Goal: Information Seeking & Learning: Learn about a topic

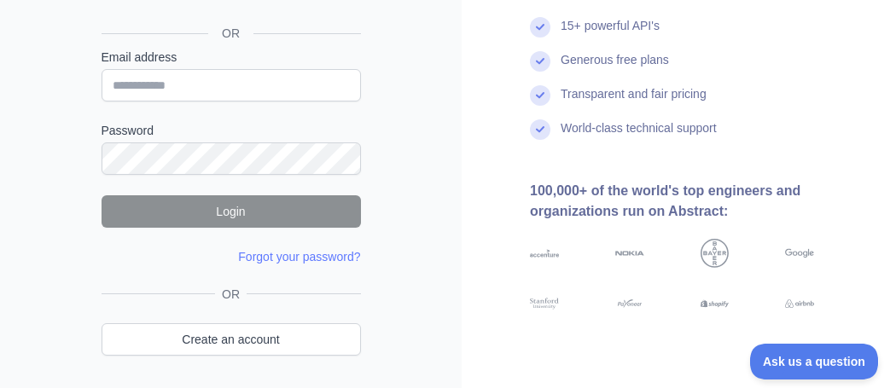
scroll to position [206, 0]
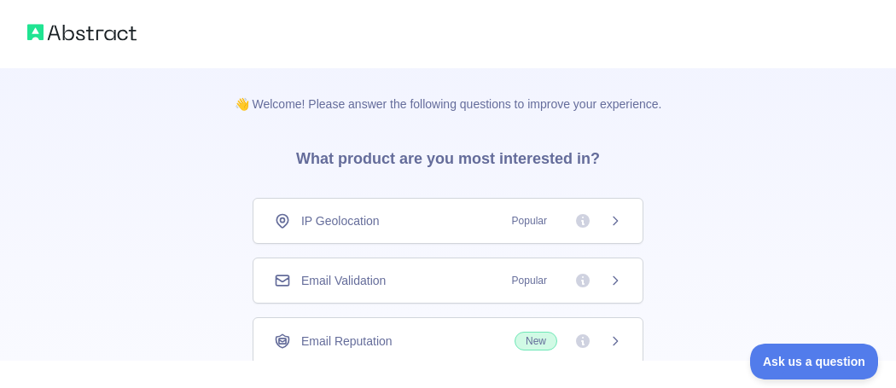
click at [613, 230] on div "IP Geolocation Popular" at bounding box center [448, 221] width 391 height 46
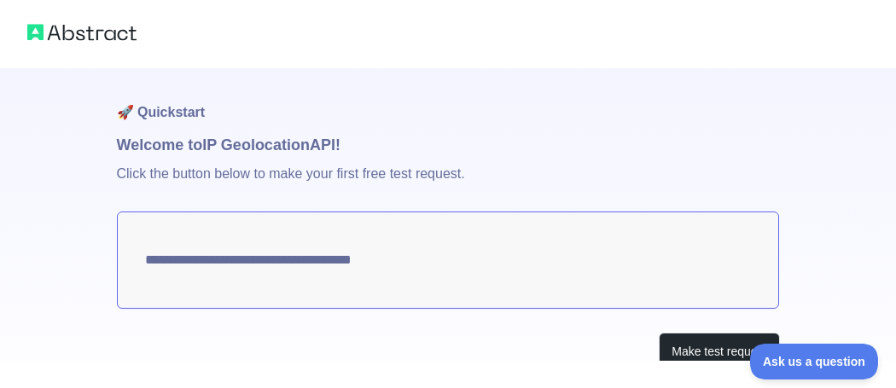
type textarea "**********"
click at [589, 248] on textarea "**********" at bounding box center [448, 260] width 663 height 97
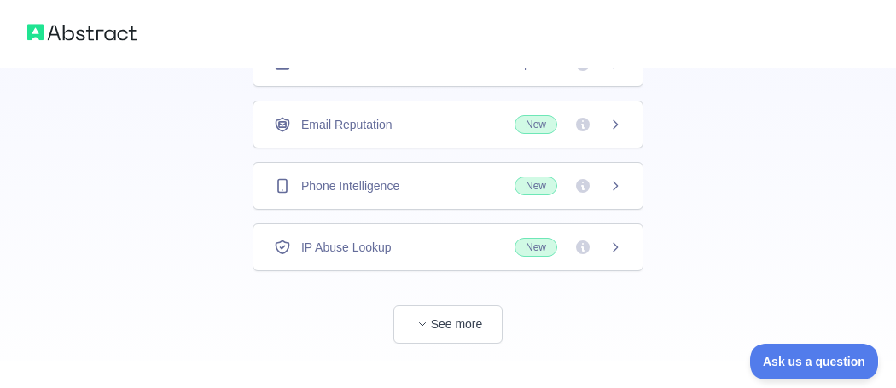
scroll to position [237, 0]
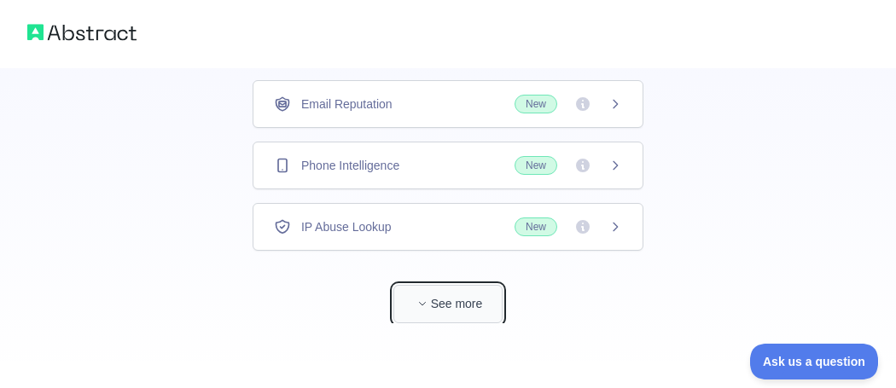
click at [453, 300] on button "See more" at bounding box center [447, 304] width 109 height 38
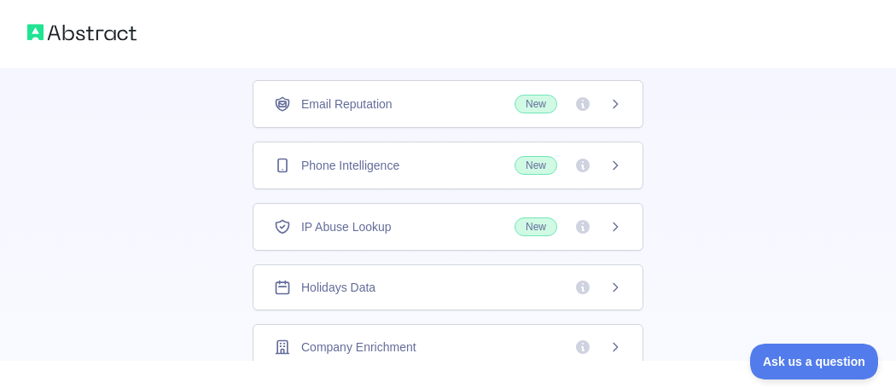
click at [617, 283] on icon at bounding box center [615, 287] width 4 height 8
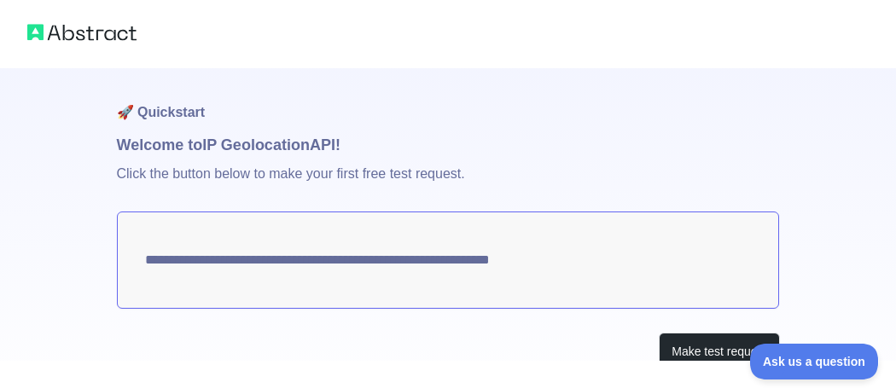
scroll to position [50, 0]
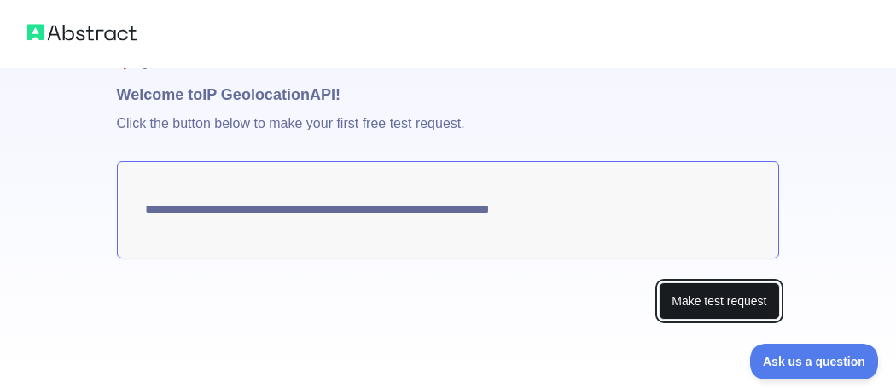
click at [700, 299] on button "Make test request" at bounding box center [719, 301] width 120 height 38
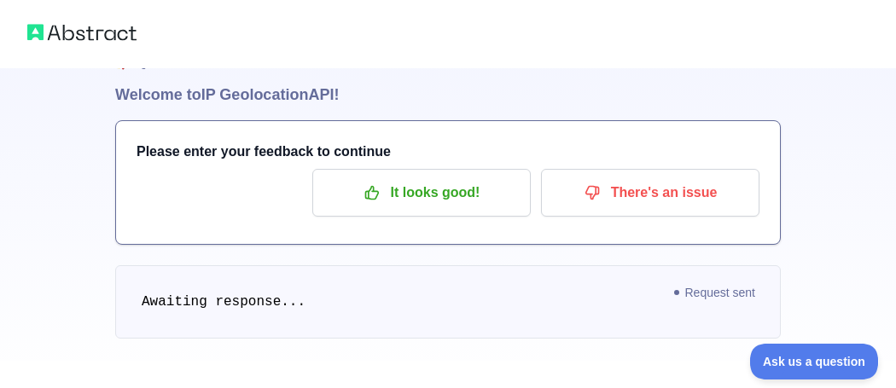
click at [528, 358] on div "🚀 Quickstart Welcome to IP Geolocation API! Please enter your feedback to conti…" at bounding box center [447, 212] width 665 height 389
click at [369, 301] on pre "Awaiting response..." at bounding box center [447, 301] width 665 height 73
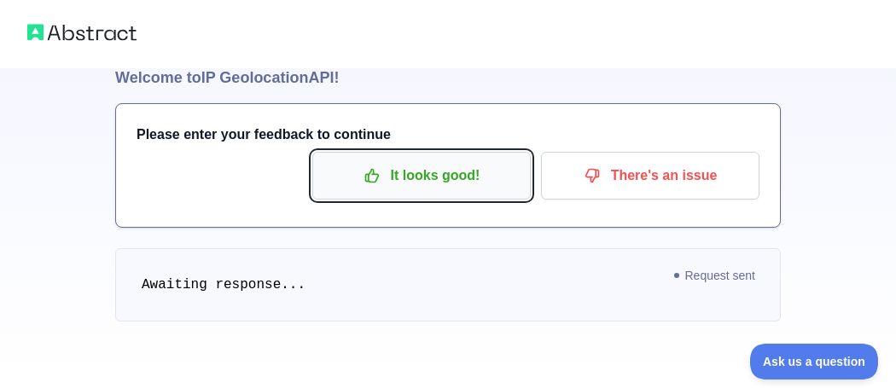
click at [449, 171] on p "It looks good!" at bounding box center [421, 175] width 193 height 29
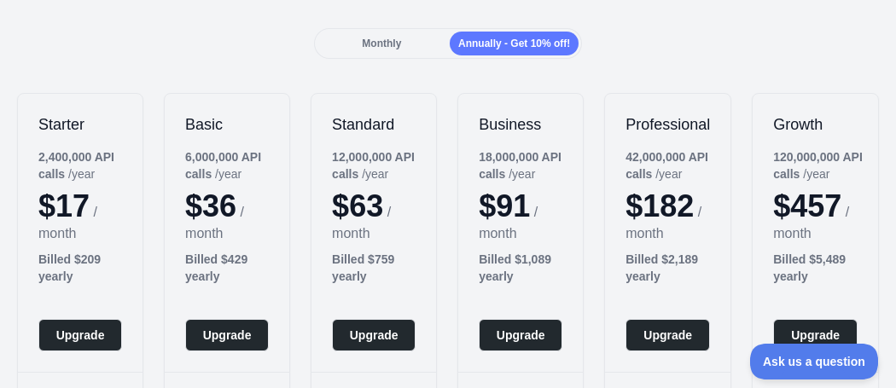
scroll to position [165, 0]
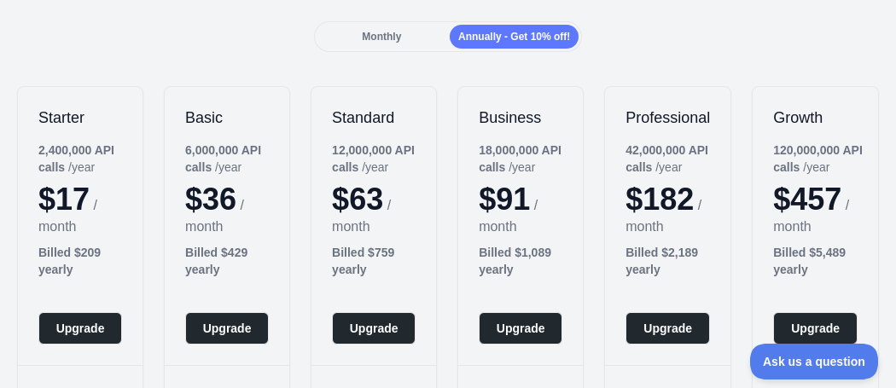
click at [382, 35] on span "Monthly" at bounding box center [381, 37] width 39 height 12
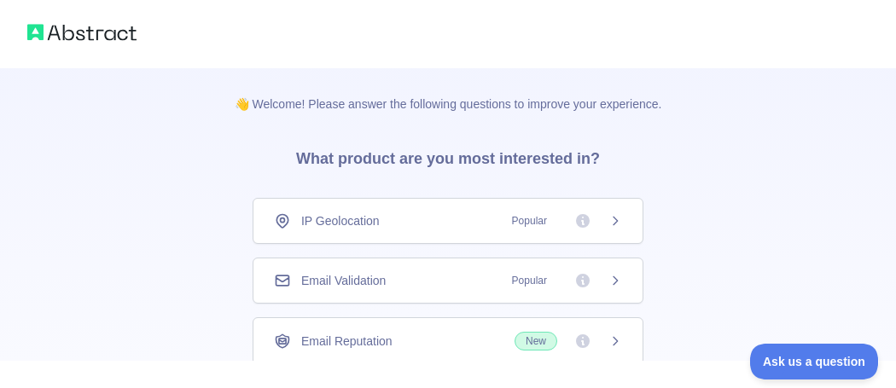
scroll to position [237, 0]
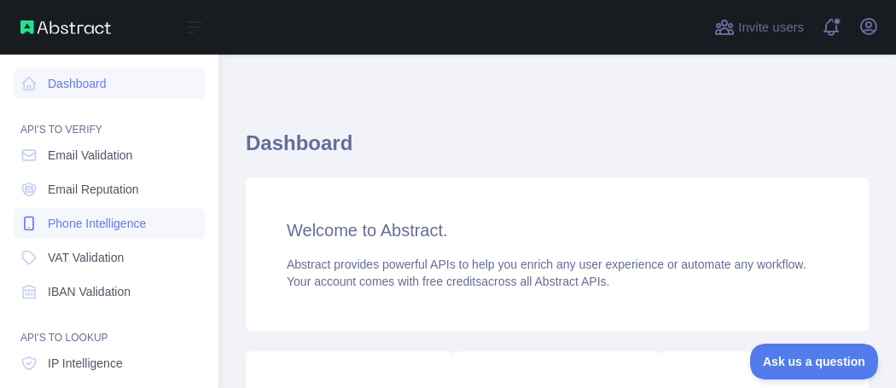
click at [108, 221] on span "Phone Intelligence" at bounding box center [97, 223] width 98 height 17
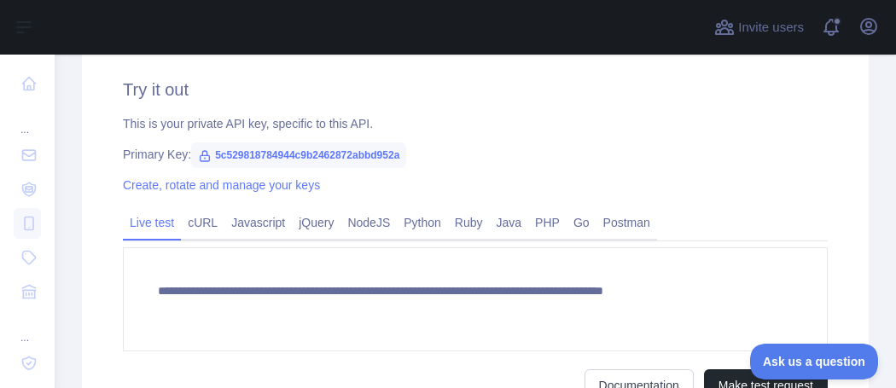
scroll to position [601, 0]
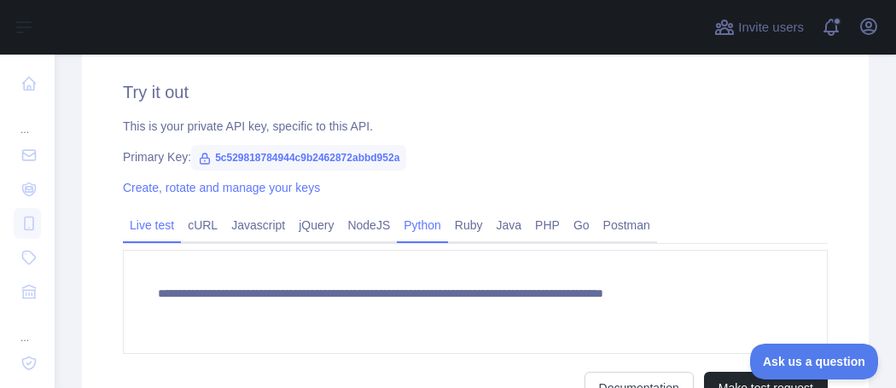
click at [421, 232] on link "Python" at bounding box center [422, 225] width 51 height 27
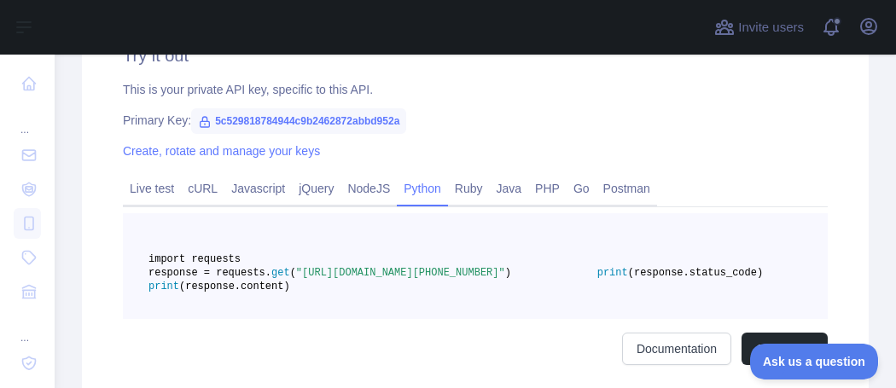
scroll to position [618, 0]
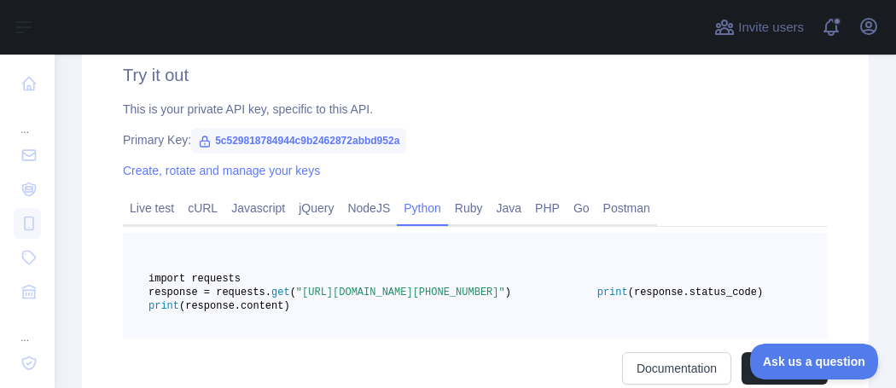
click at [205, 139] on icon at bounding box center [204, 141] width 9 height 10
